Goal: Information Seeking & Learning: Learn about a topic

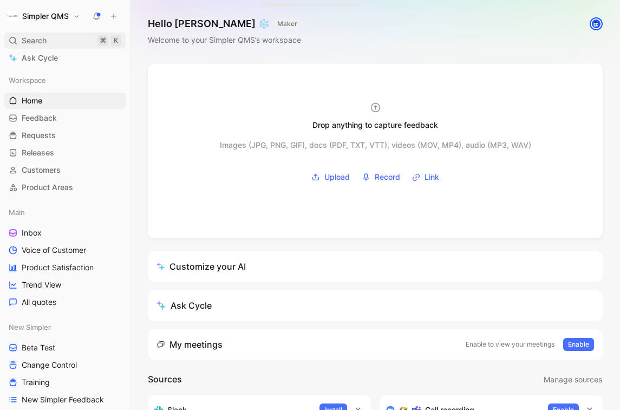
click at [44, 38] on span "Search" at bounding box center [34, 40] width 25 height 13
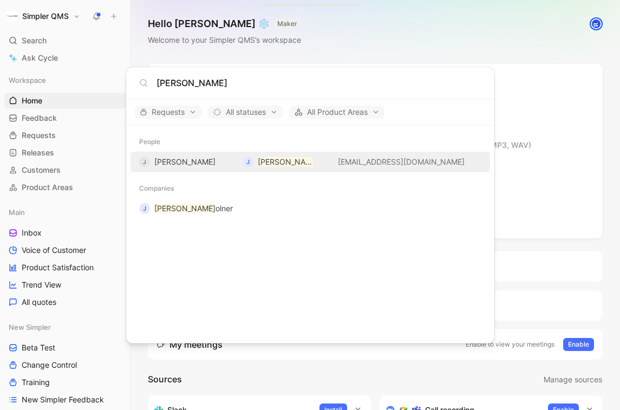
type input "[PERSON_NAME]"
click at [316, 165] on div "J [PERSON_NAME] [PERSON_NAME] [EMAIL_ADDRESS][DOMAIN_NAME]" at bounding box center [310, 162] width 353 height 20
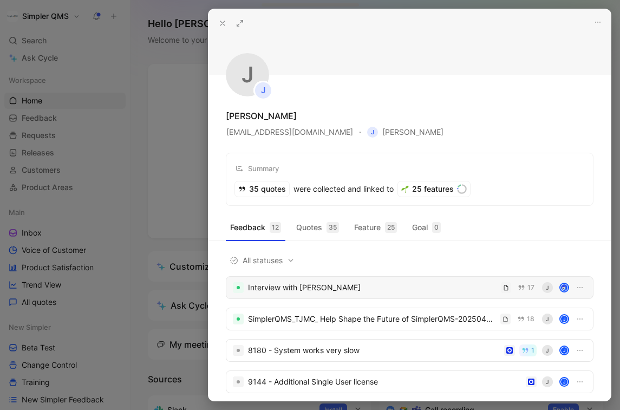
click at [408, 286] on div "Interview with [PERSON_NAME]" at bounding box center [372, 287] width 249 height 13
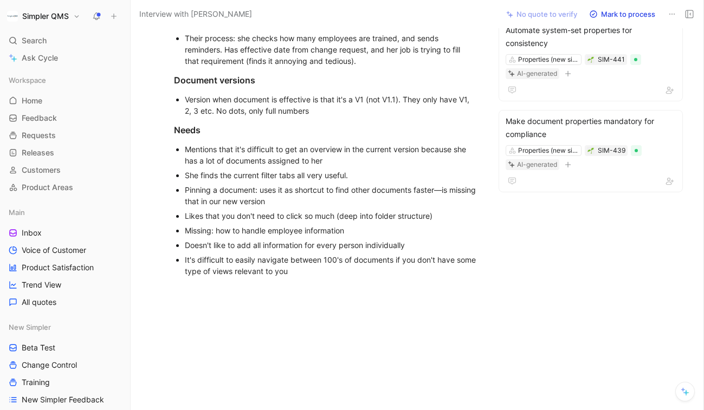
scroll to position [1228, 0]
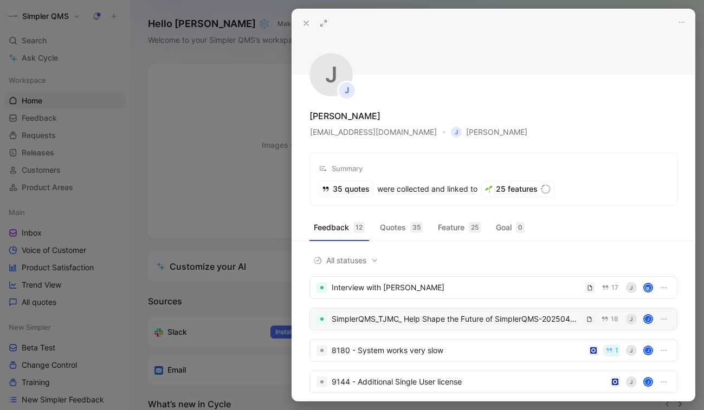
click at [424, 318] on div "SimplerQMS_TJMC_ Help Shape the Future of SimplerQMS-20250422_100352-Meeting Re…" at bounding box center [456, 319] width 248 height 13
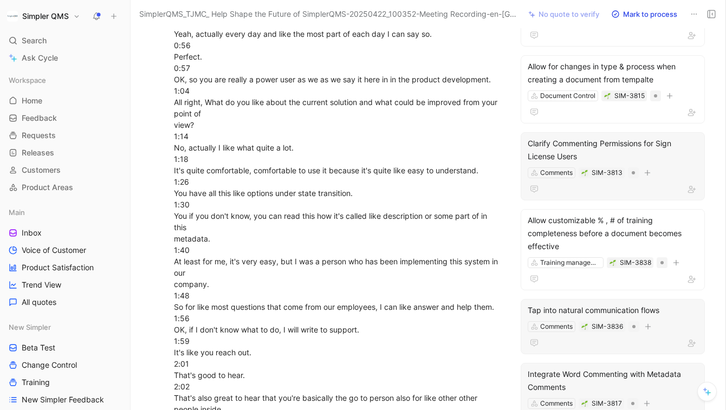
scroll to position [709, 0]
